Goal: Use online tool/utility: Utilize a website feature to perform a specific function

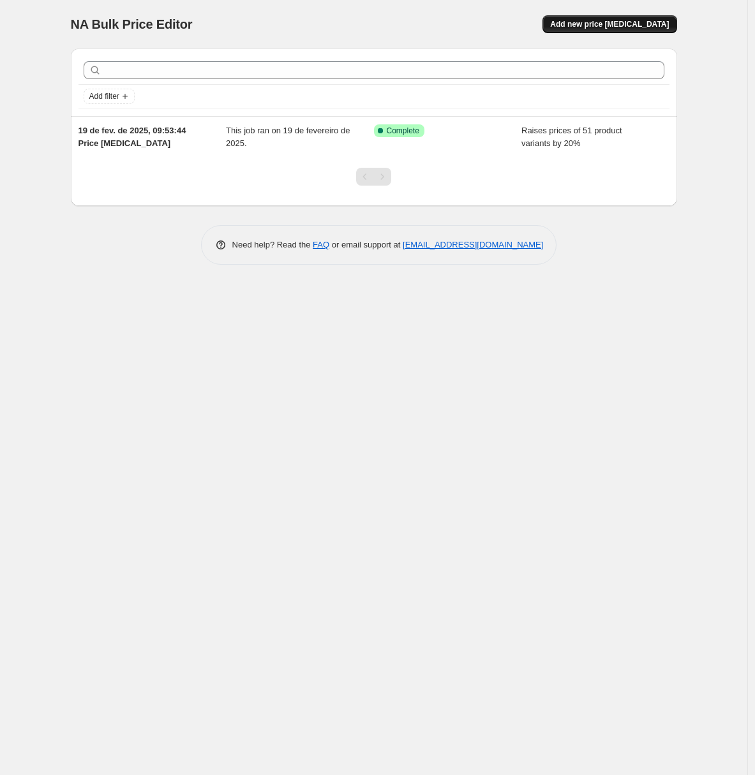
click at [601, 27] on span "Add new price [MEDICAL_DATA]" at bounding box center [609, 24] width 119 height 10
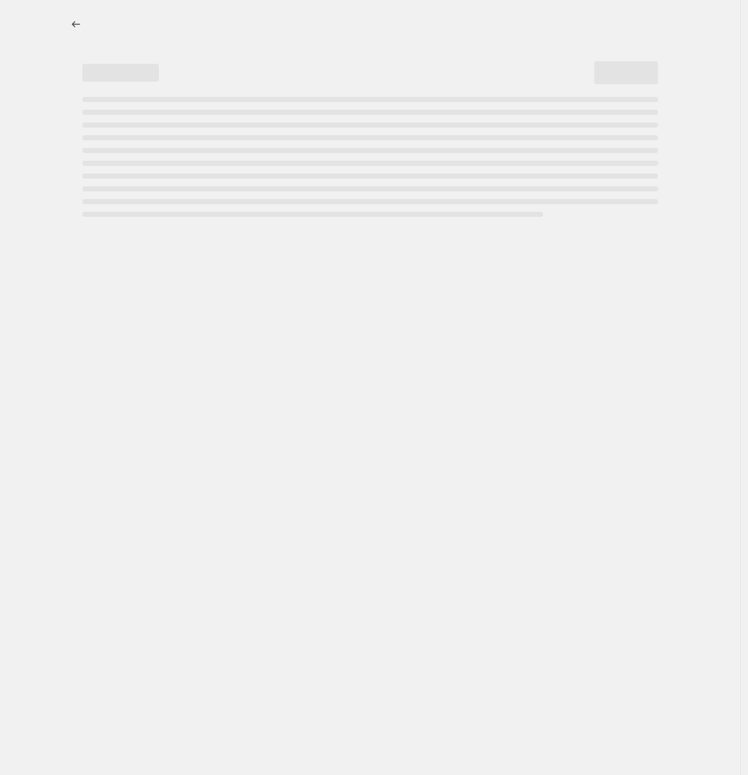
select select "percentage"
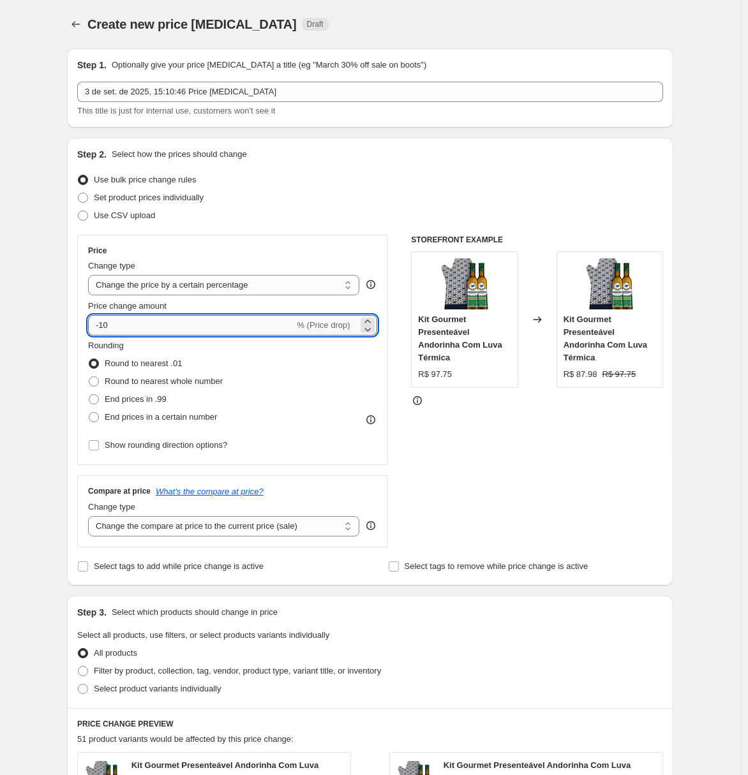
click at [152, 320] on input "-10" at bounding box center [191, 325] width 206 height 20
drag, startPoint x: 137, startPoint y: 325, endPoint x: 112, endPoint y: 323, distance: 25.7
click at [105, 322] on input "-10" at bounding box center [191, 325] width 206 height 20
drag, startPoint x: 117, startPoint y: 324, endPoint x: 103, endPoint y: 321, distance: 14.3
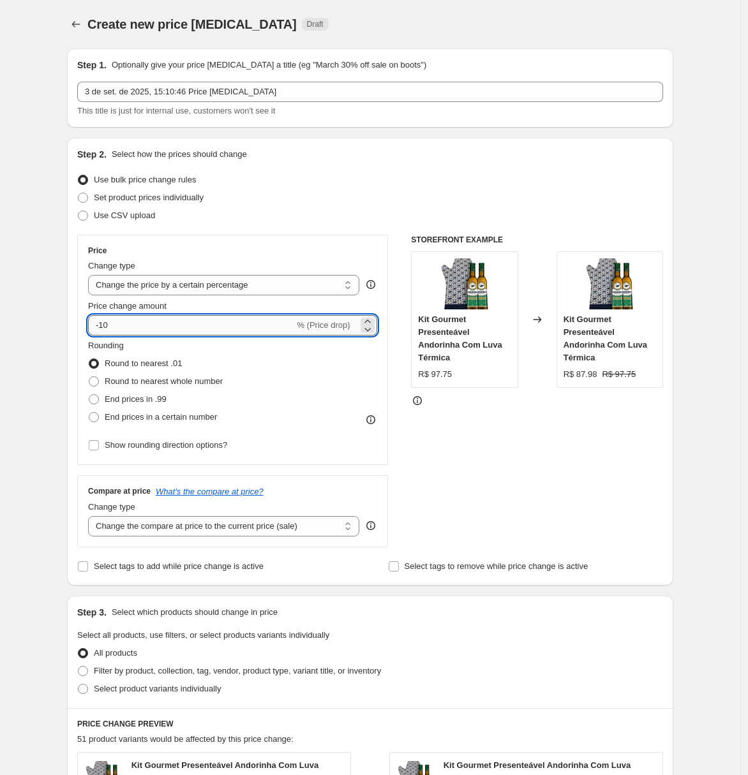
click at [103, 321] on input "-10" at bounding box center [191, 325] width 206 height 20
click at [21, 308] on div "Create new price [MEDICAL_DATA]. This page is ready Create new price [MEDICAL_D…" at bounding box center [370, 646] width 740 height 1292
drag, startPoint x: 125, startPoint y: 317, endPoint x: 112, endPoint y: 318, distance: 13.4
click at [112, 318] on input "-50" at bounding box center [191, 325] width 206 height 20
drag, startPoint x: 116, startPoint y: 324, endPoint x: 116, endPoint y: 309, distance: 14.1
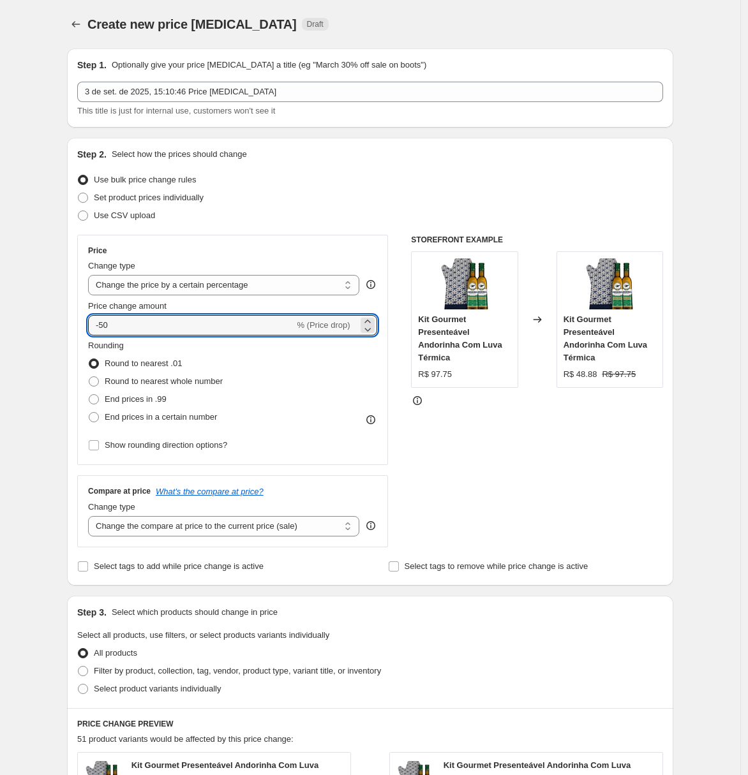
click at [105, 320] on input "-50" at bounding box center [191, 325] width 206 height 20
click at [112, 323] on input "-565" at bounding box center [191, 325] width 206 height 20
click at [24, 349] on div "Create new price [MEDICAL_DATA]. This page is ready Create new price [MEDICAL_D…" at bounding box center [370, 646] width 740 height 1292
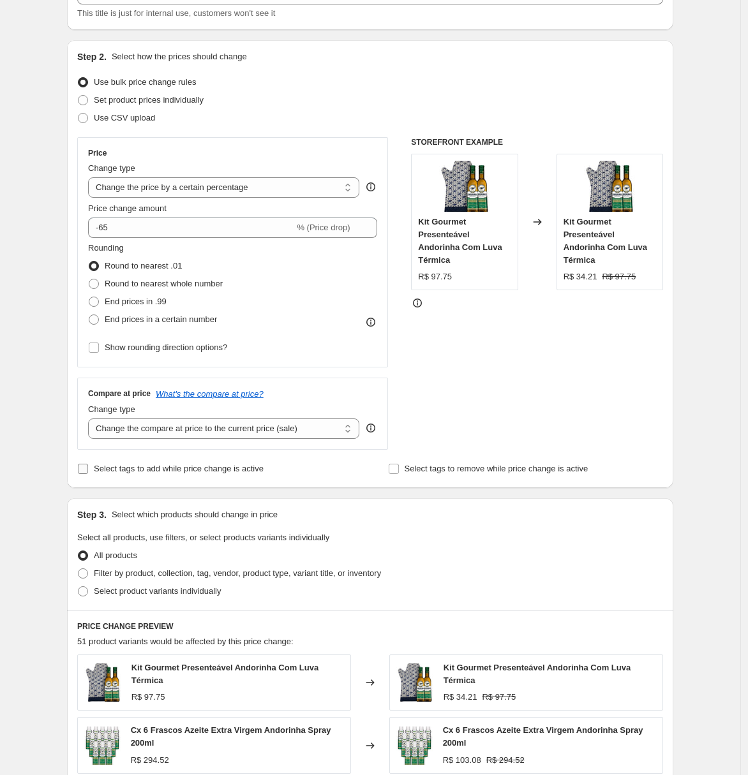
scroll to position [163, 0]
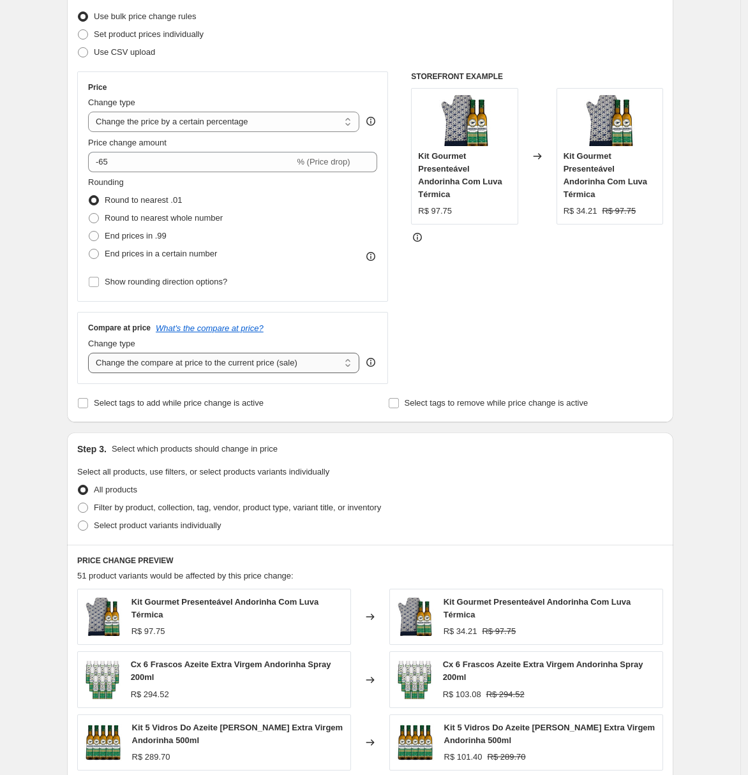
click at [240, 361] on select "Change the compare at price to the current price (sale) Change the compare at p…" at bounding box center [223, 363] width 271 height 20
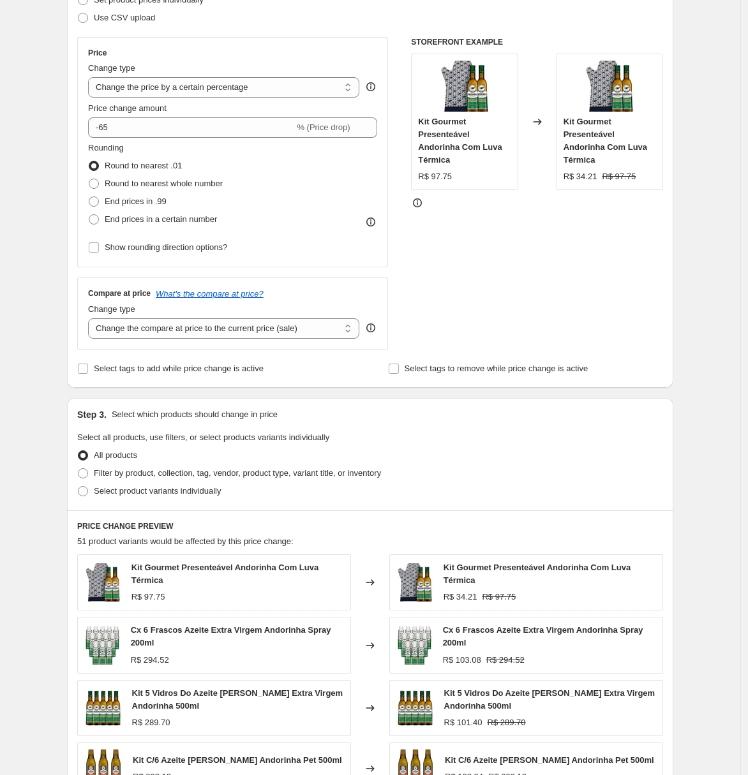
scroll to position [190, 0]
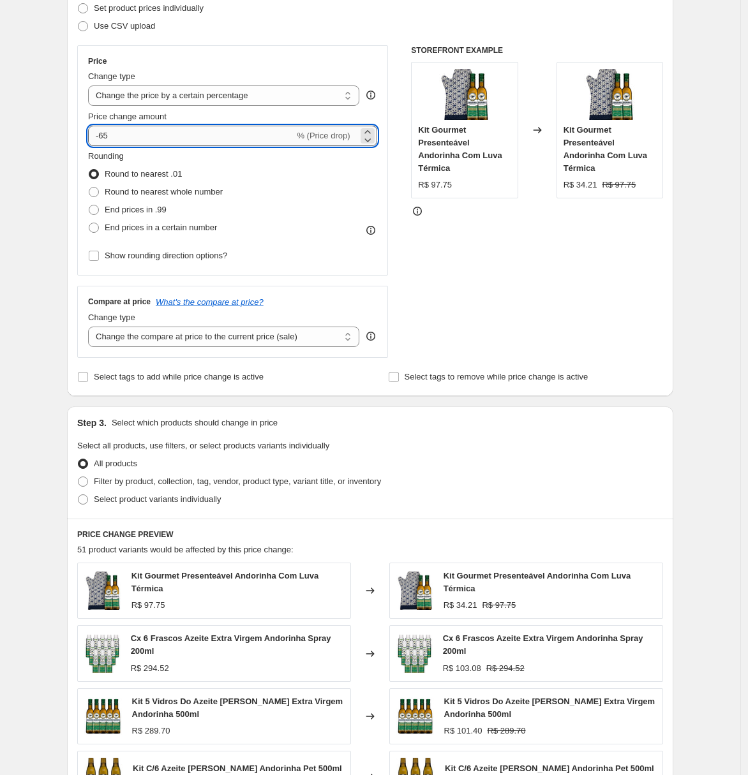
click at [117, 138] on input "-65" at bounding box center [191, 136] width 206 height 20
type input "-60"
click at [68, 200] on div "Step 1. Optionally give your price [MEDICAL_DATA] a title (eg "March 30% off sa…" at bounding box center [365, 437] width 616 height 1176
click at [219, 336] on select "Change the compare at price to the current price (sale) Change the compare at p…" at bounding box center [223, 337] width 271 height 20
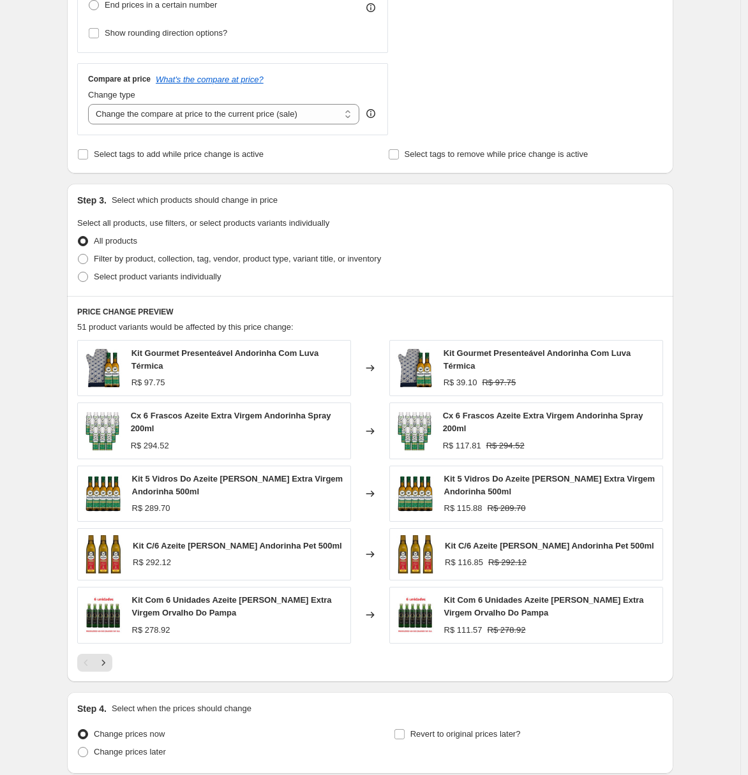
scroll to position [478, 0]
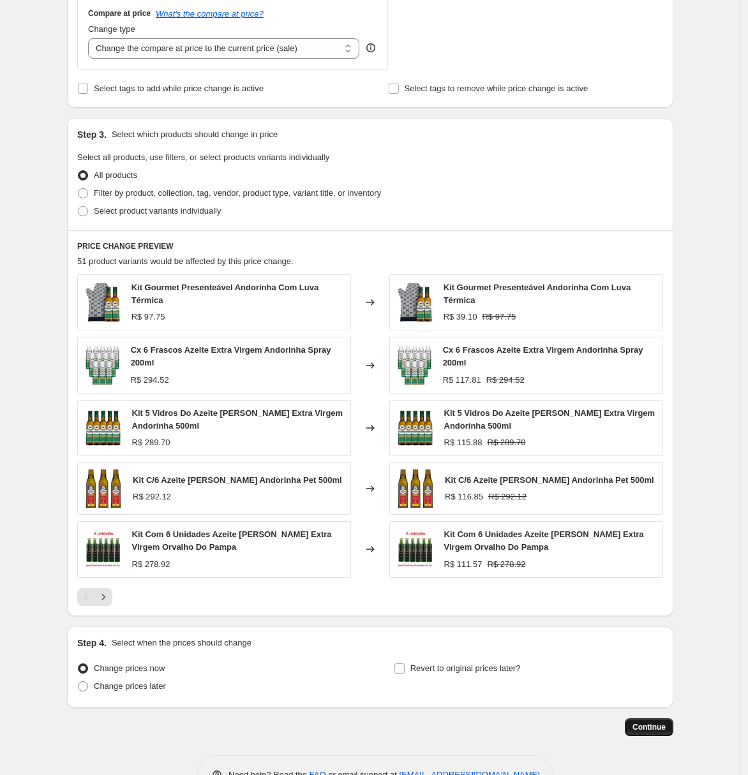
click at [666, 725] on span "Continue" at bounding box center [648, 727] width 33 height 10
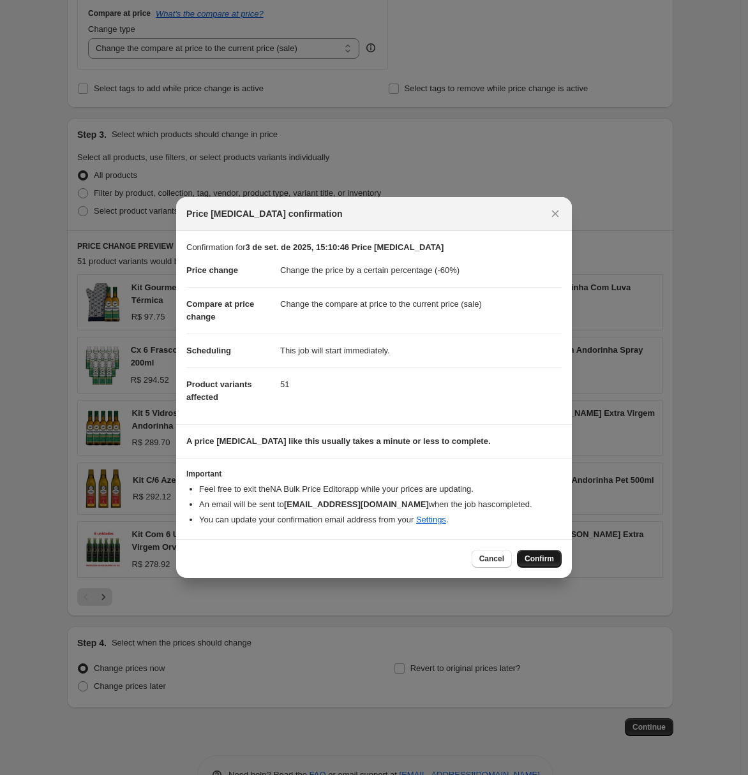
click at [539, 562] on span "Confirm" at bounding box center [539, 559] width 29 height 10
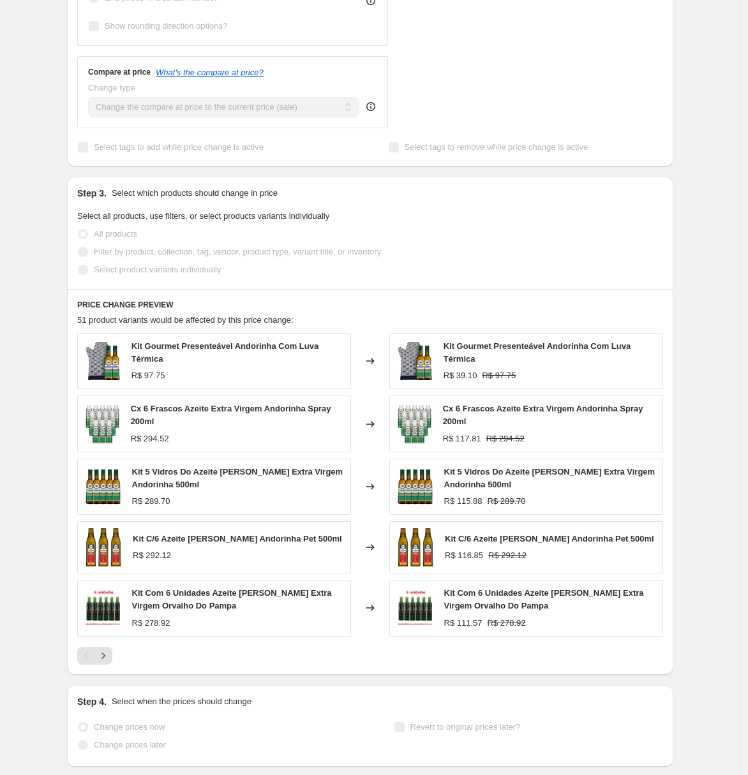
scroll to position [511, 0]
select select "percentage"
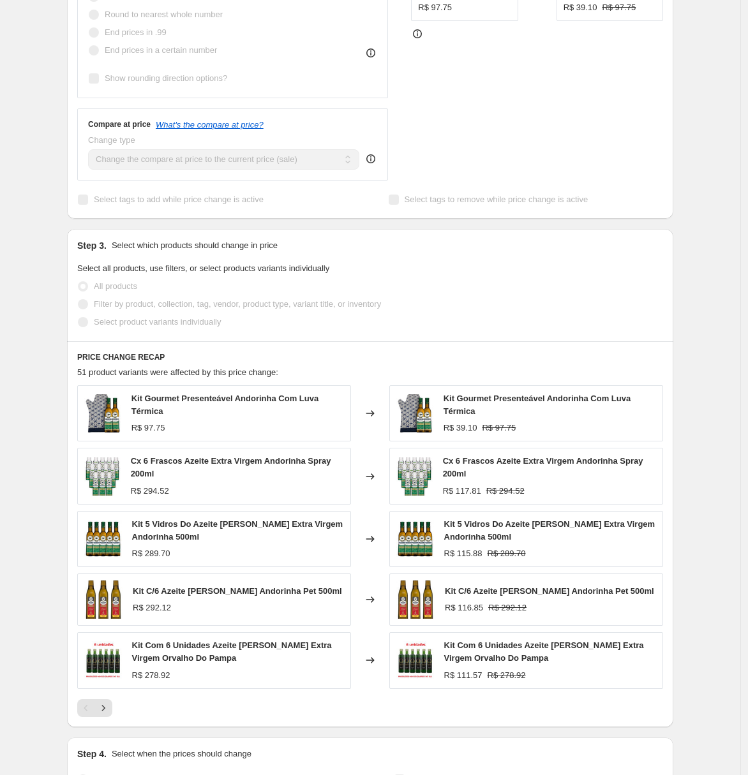
scroll to position [0, 0]
